Goal: Information Seeking & Learning: Learn about a topic

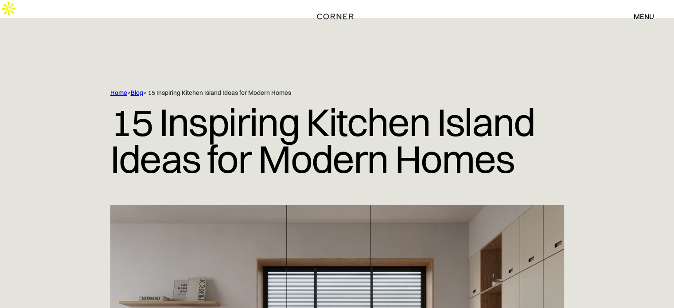
click at [140, 89] on link "Blog" at bounding box center [137, 93] width 12 height 8
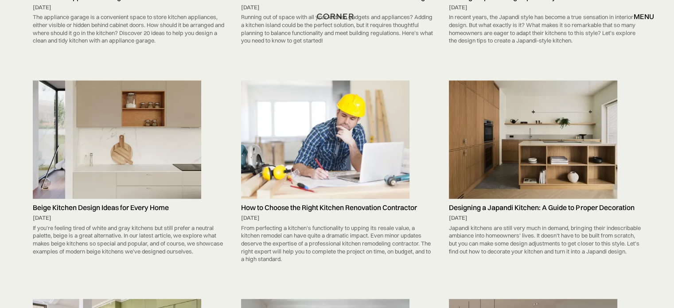
scroll to position [5624, 0]
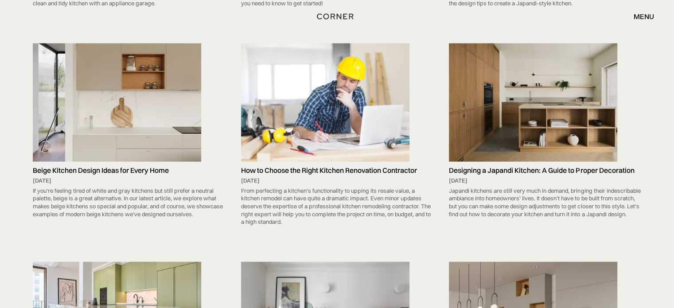
click at [353, 136] on img at bounding box center [325, 102] width 168 height 119
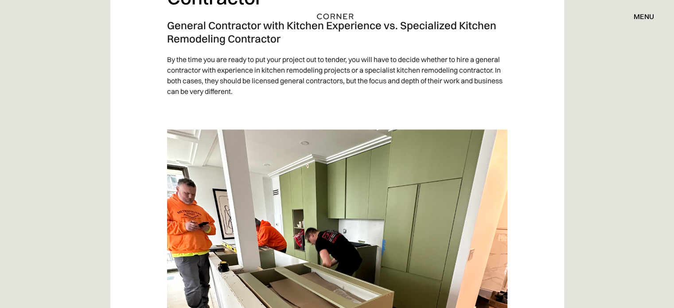
scroll to position [1041, 0]
